Goal: Information Seeking & Learning: Learn about a topic

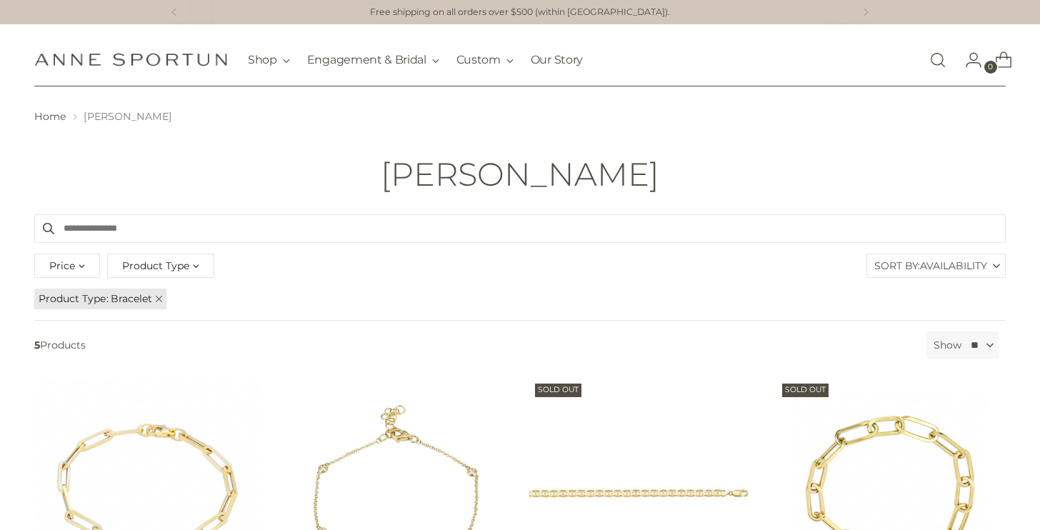
click at [173, 257] on div "Product Type" at bounding box center [160, 265] width 107 height 24
click at [157, 360] on span "Necklace" at bounding box center [156, 364] width 45 height 12
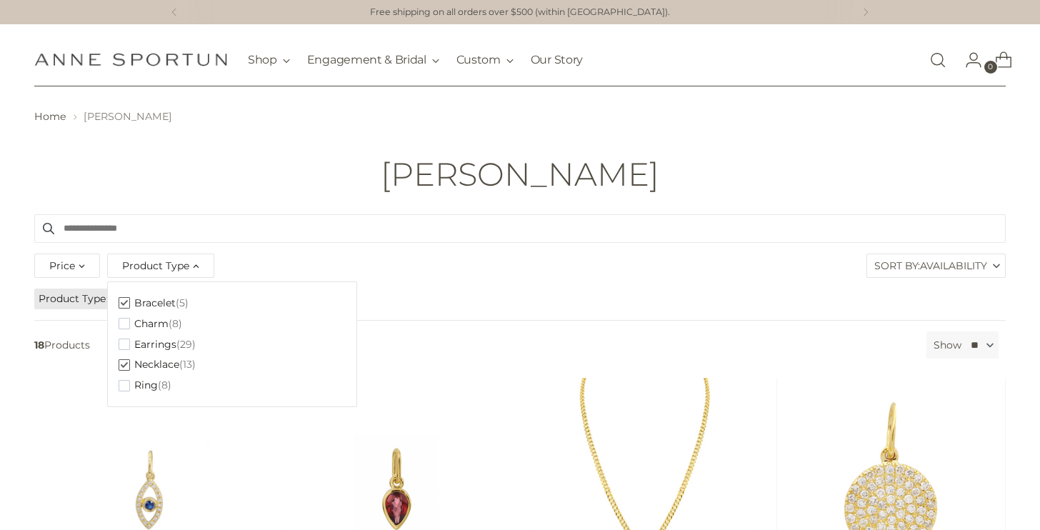
click at [153, 301] on span "Bracelet" at bounding box center [154, 303] width 41 height 12
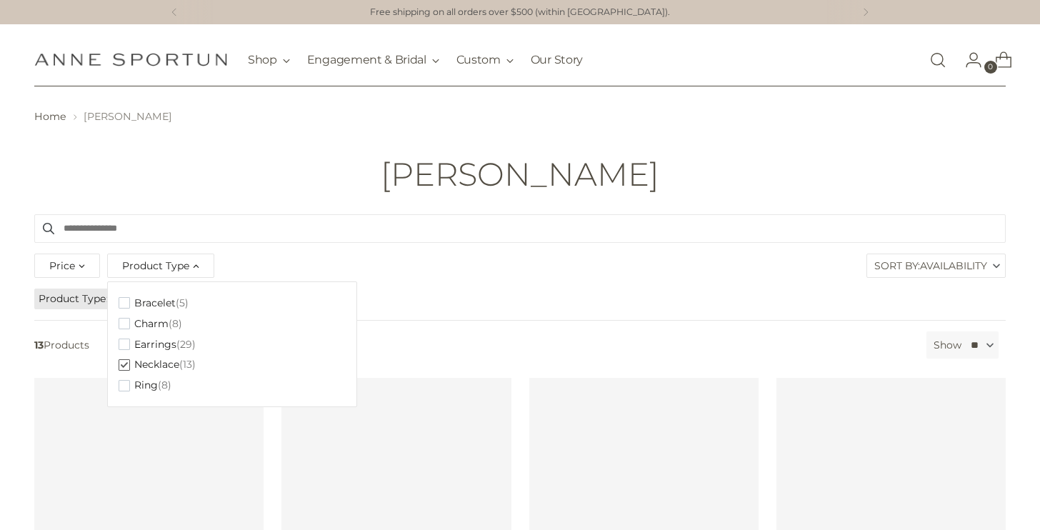
click at [330, 208] on header "Home [PERSON_NAME] [PERSON_NAME]" at bounding box center [520, 150] width 1040 height 128
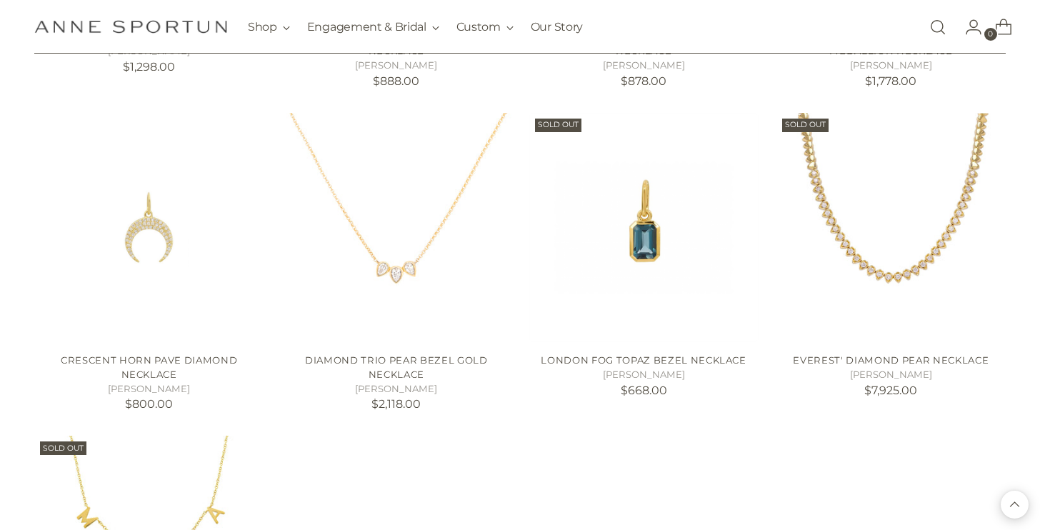
scroll to position [894, 0]
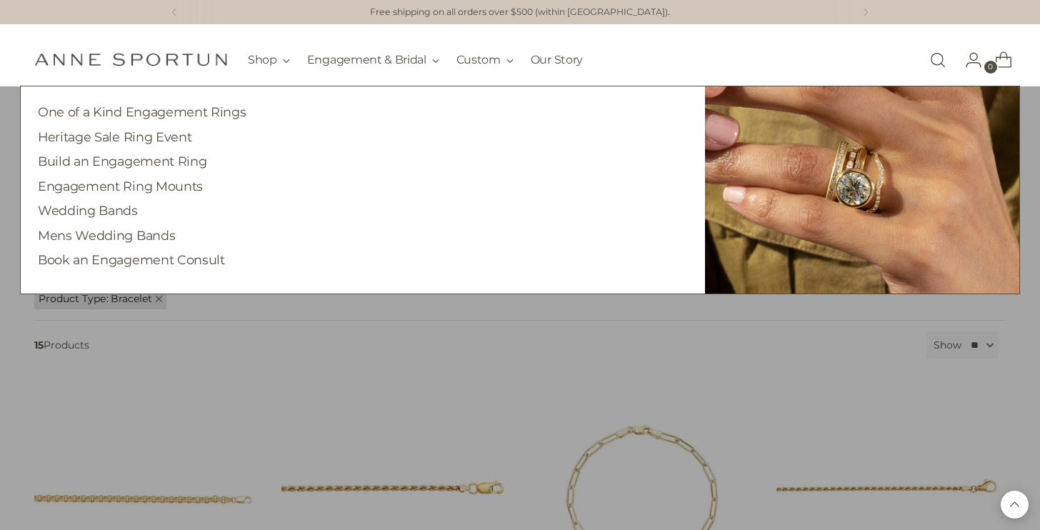
scroll to position [543, 0]
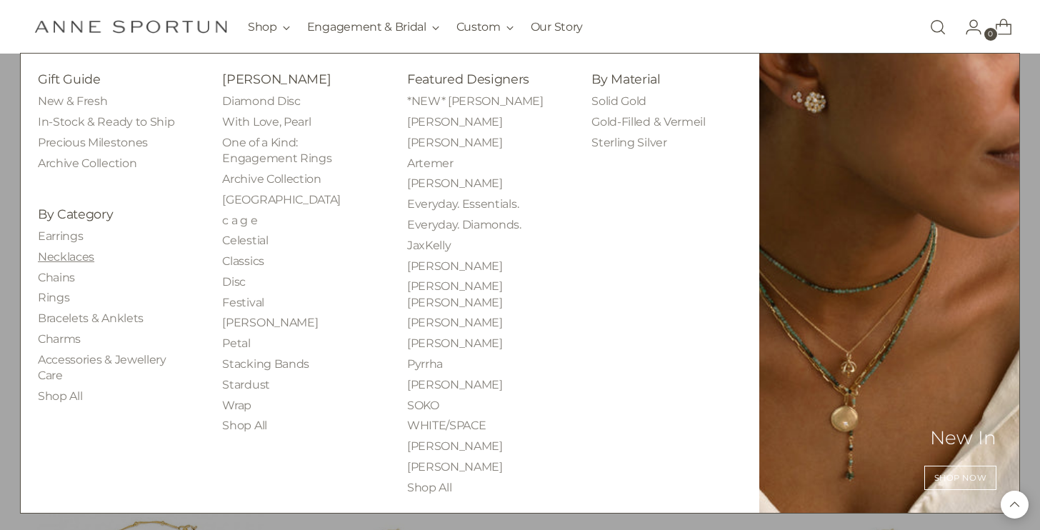
click at [64, 253] on link "Necklaces" at bounding box center [66, 257] width 56 height 14
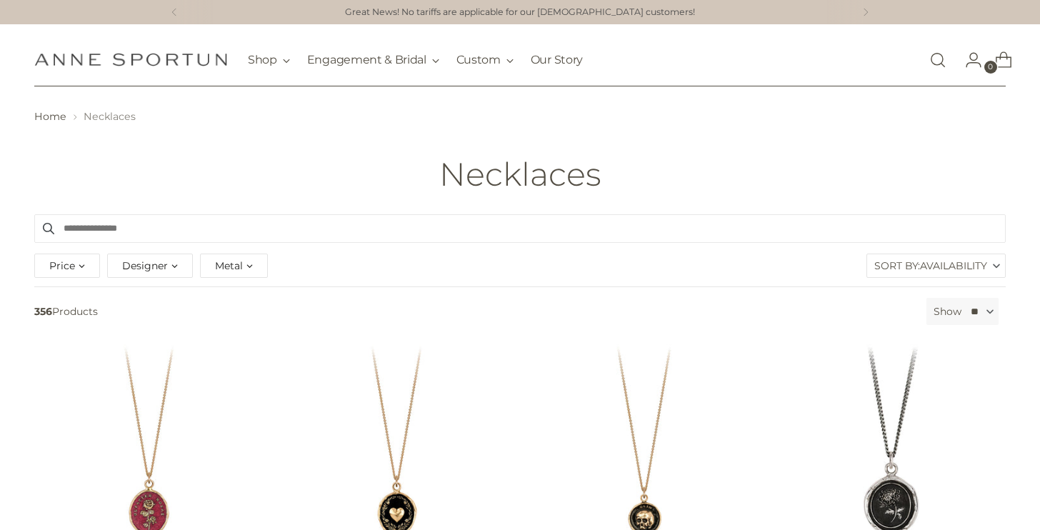
click at [71, 271] on span "Price" at bounding box center [62, 266] width 26 height 16
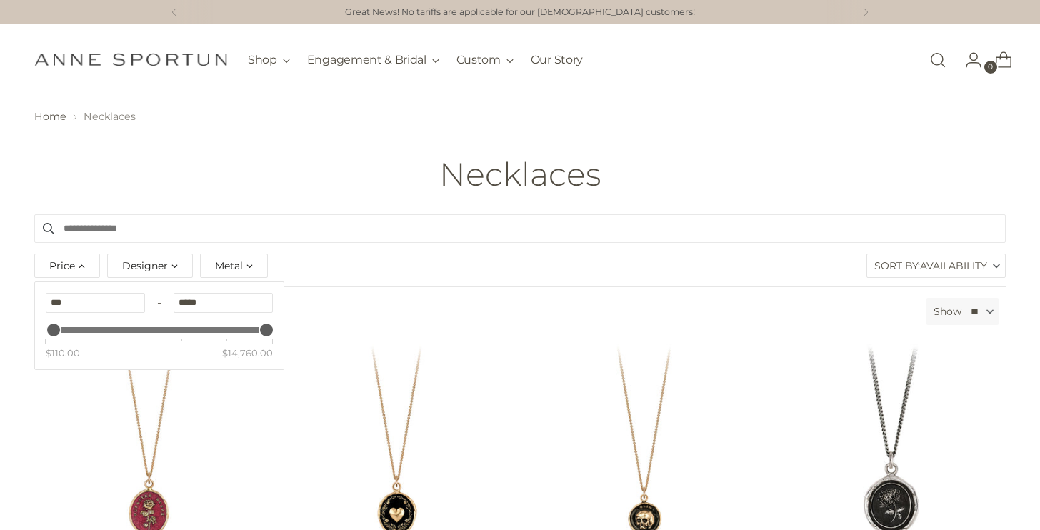
click at [414, 222] on input "Search products" at bounding box center [519, 228] width 971 height 29
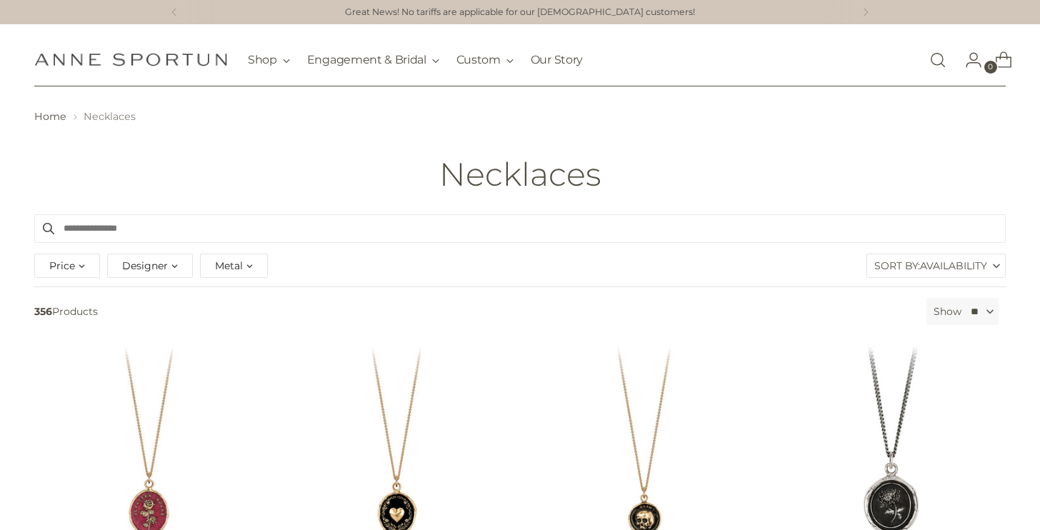
click at [940, 268] on span "Availability" at bounding box center [953, 265] width 67 height 23
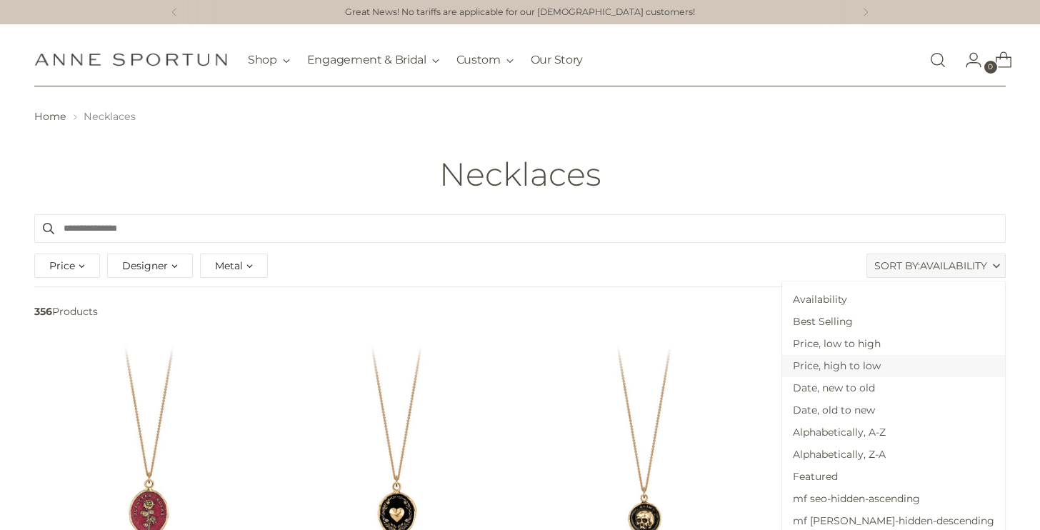
click at [911, 371] on span "Price, high to low" at bounding box center [893, 366] width 223 height 22
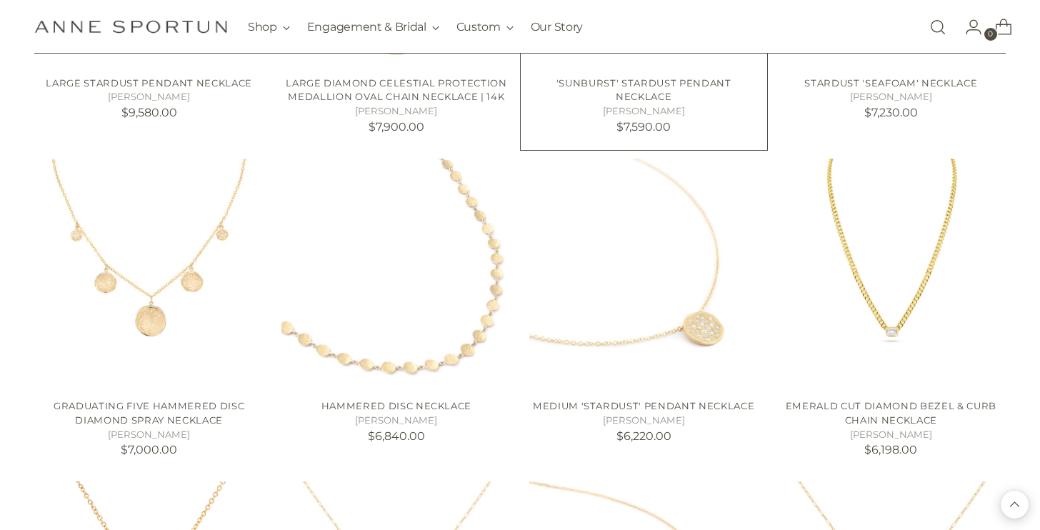
scroll to position [833, 0]
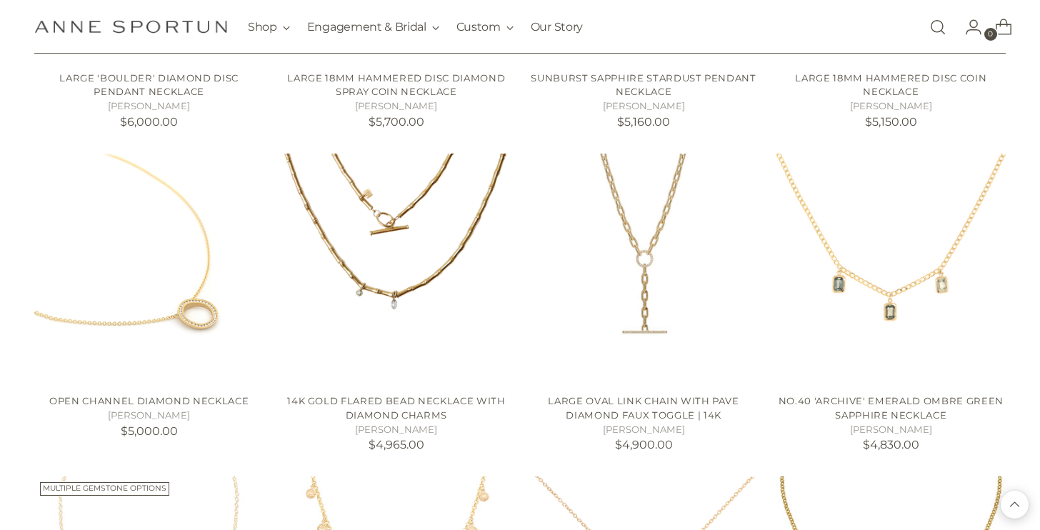
scroll to position [1485, 0]
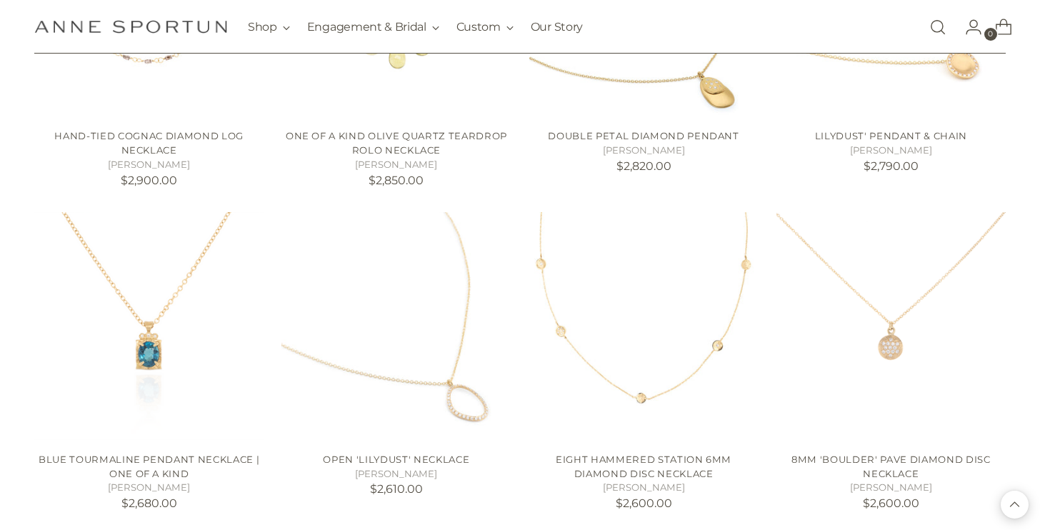
scroll to position [3702, 0]
